Goal: Transaction & Acquisition: Purchase product/service

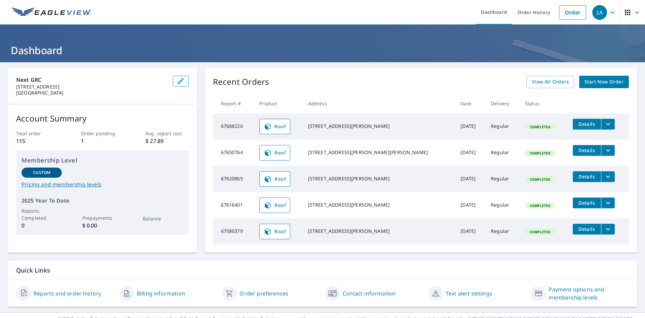
click at [601, 79] on span "Start New Order" at bounding box center [604, 82] width 39 height 8
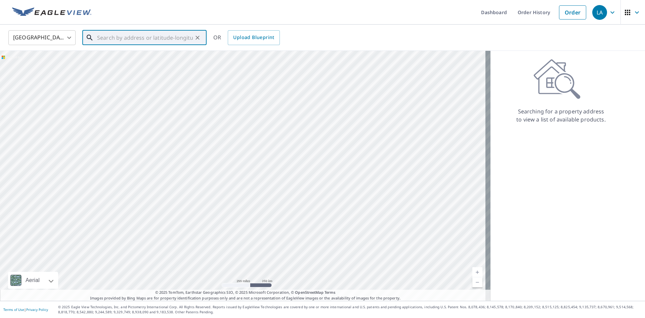
click at [137, 33] on input "text" at bounding box center [145, 37] width 96 height 19
click at [125, 61] on p "[GEOGRAPHIC_DATA]" at bounding box center [149, 64] width 106 height 7
type input "[STREET_ADDRESS][PERSON_NAME]"
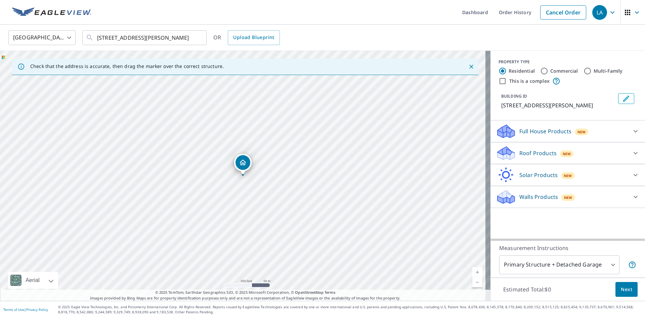
click at [573, 261] on body "LA LA Dashboard Order History Cancel Order LA United States [GEOGRAPHIC_DATA] ​…" at bounding box center [322, 159] width 645 height 318
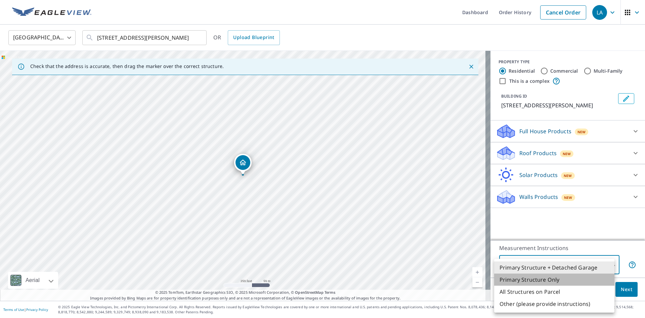
click at [542, 277] on li "Primary Structure Only" at bounding box center [554, 279] width 120 height 12
type input "2"
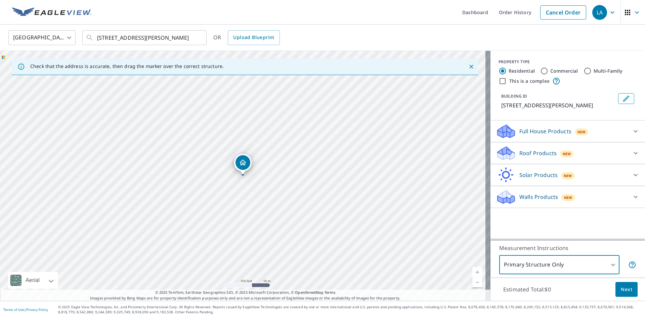
click at [534, 152] on p "Roof Products" at bounding box center [538, 153] width 37 height 8
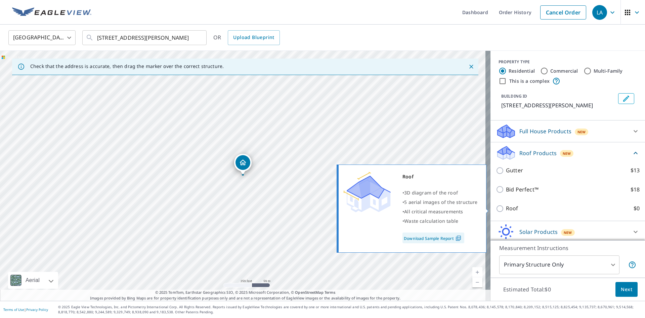
click at [510, 209] on p "Roof" at bounding box center [512, 208] width 12 height 8
click at [506, 209] on input "Roof $0" at bounding box center [501, 208] width 10 height 8
checkbox input "true"
type input "3"
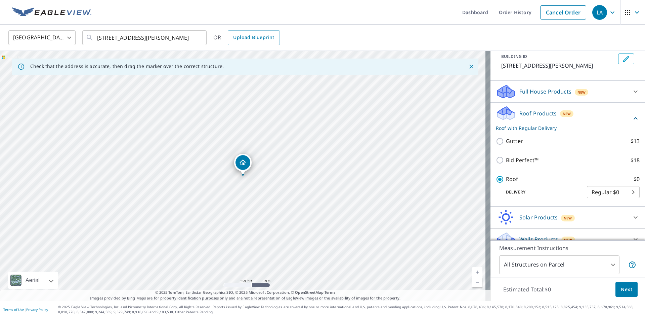
scroll to position [32, 0]
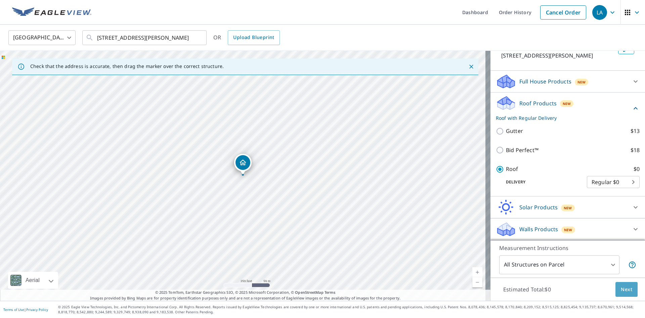
click at [624, 285] on span "Next" at bounding box center [626, 289] width 11 height 8
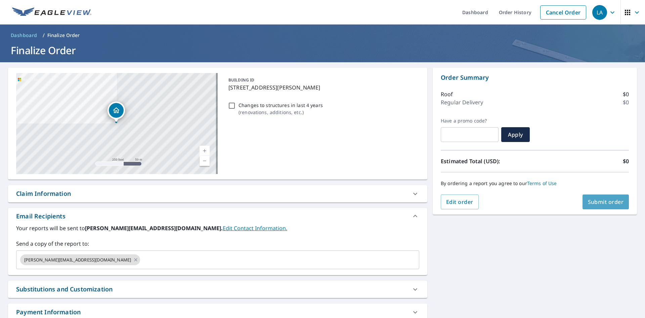
click at [598, 201] on span "Submit order" at bounding box center [606, 201] width 36 height 7
checkbox input "true"
